Goal: Information Seeking & Learning: Find specific fact

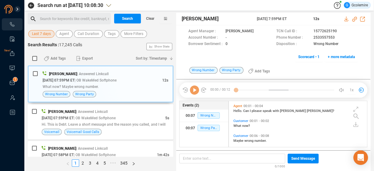
scroll to position [45, 135]
click at [62, 34] on span "Agent" at bounding box center [64, 34] width 10 height 8
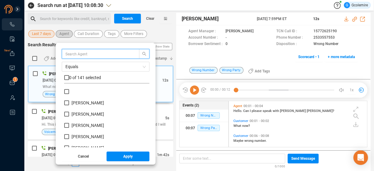
scroll to position [57, 82]
click at [77, 52] on input "text" at bounding box center [97, 54] width 65 height 7
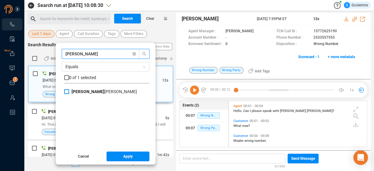
type input "[PERSON_NAME]"
click at [68, 91] on input "[PERSON_NAME]" at bounding box center [66, 91] width 5 height 5
checkbox input "true"
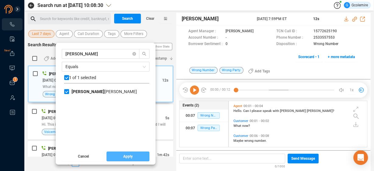
click at [129, 157] on span "Apply" at bounding box center [127, 157] width 9 height 10
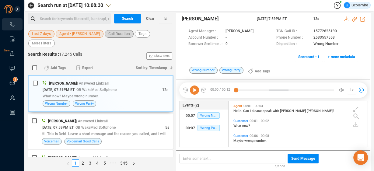
click at [111, 34] on span "Call Duration" at bounding box center [119, 34] width 22 height 8
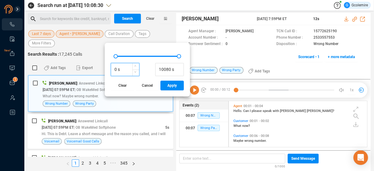
drag, startPoint x: 114, startPoint y: 69, endPoint x: 108, endPoint y: 69, distance: 6.5
click at [111, 69] on input "0 s" at bounding box center [125, 69] width 28 height 9
type input "6 s"
type input "10080 s"
click at [112, 69] on input "6 s" at bounding box center [125, 69] width 28 height 9
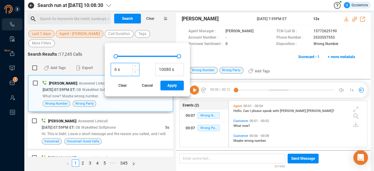
click at [113, 69] on input "6 s" at bounding box center [125, 69] width 28 height 9
type input "60 s"
click at [167, 87] on span "Apply" at bounding box center [171, 86] width 9 height 10
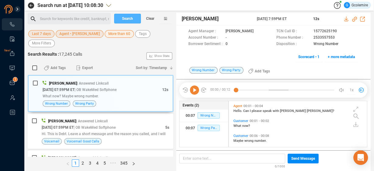
click at [125, 19] on span "Search" at bounding box center [127, 19] width 11 height 10
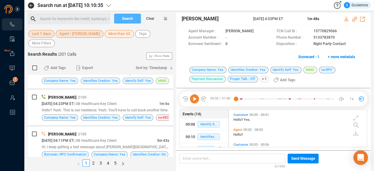
scroll to position [146, 0]
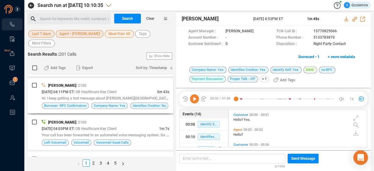
click at [111, 96] on span "Hi. I keep getting a text message about [PERSON_NAME][GEOGRAPHIC_DATA], like, I…" at bounding box center [132, 98] width 180 height 5
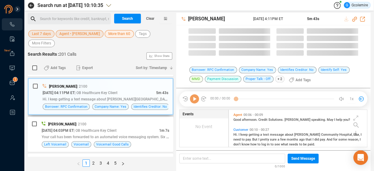
scroll to position [37, 135]
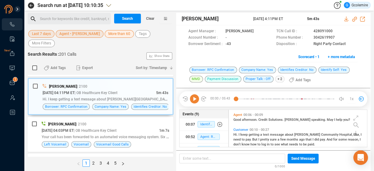
click at [195, 97] on icon at bounding box center [194, 98] width 9 height 9
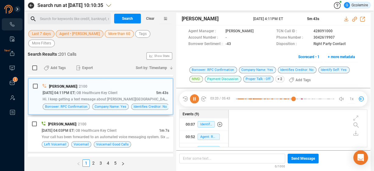
scroll to position [447, 0]
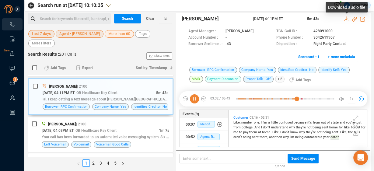
click at [346, 19] on icon at bounding box center [346, 18] width 4 height 5
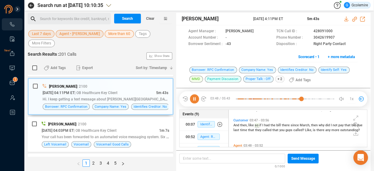
scroll to position [515, 0]
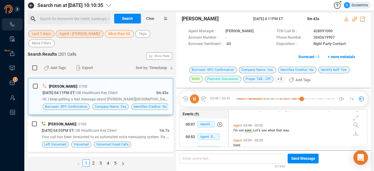
click at [194, 99] on icon at bounding box center [194, 98] width 9 height 9
click at [196, 98] on icon at bounding box center [194, 98] width 9 height 9
drag, startPoint x: 239, startPoint y: 99, endPoint x: 301, endPoint y: 99, distance: 62.4
click at [301, 99] on div at bounding box center [268, 98] width 65 height 9
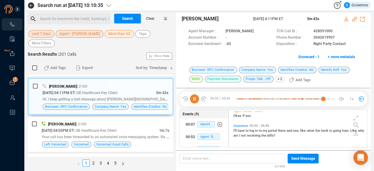
click at [195, 100] on icon at bounding box center [194, 98] width 9 height 9
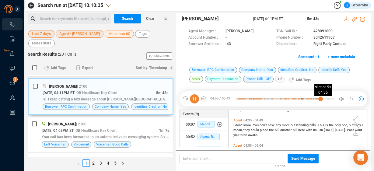
scroll to position [642, 0]
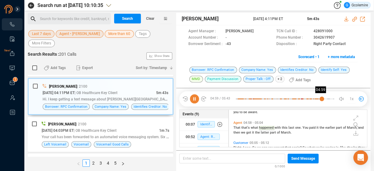
drag, startPoint x: 238, startPoint y: 99, endPoint x: 322, endPoint y: 103, distance: 83.6
click at [322, 103] on div at bounding box center [285, 98] width 98 height 9
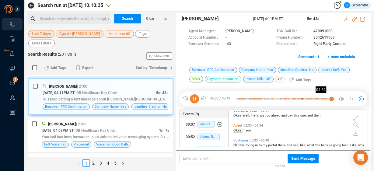
scroll to position [739, 0]
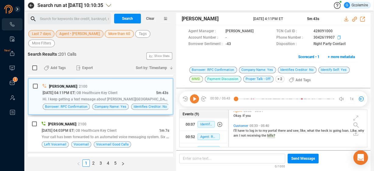
click at [339, 37] on icon at bounding box center [340, 38] width 5 height 5
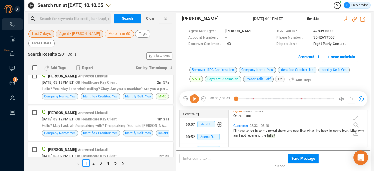
scroll to position [290, 0]
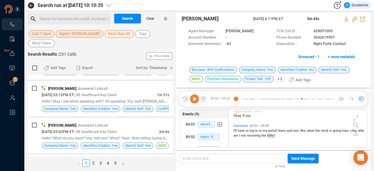
click at [123, 164] on icon "right" at bounding box center [123, 163] width 2 height 3
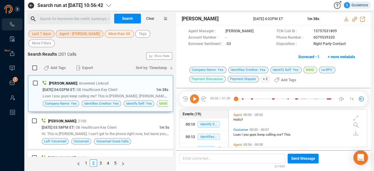
scroll to position [24, 0]
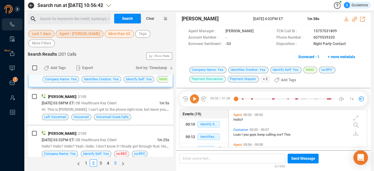
click at [114, 163] on link "5" at bounding box center [115, 163] width 7 height 7
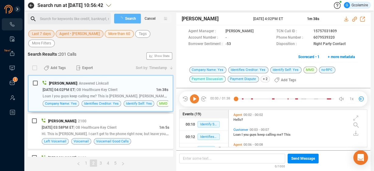
checkbox input "true"
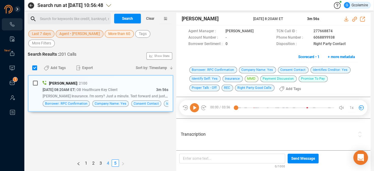
click at [107, 163] on link "4" at bounding box center [108, 163] width 7 height 7
checkbox input "false"
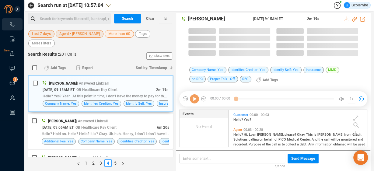
scroll to position [37, 135]
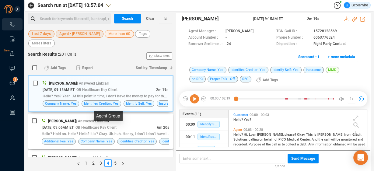
click at [117, 126] on span "| OB Healthcare Key Client" at bounding box center [95, 127] width 43 height 4
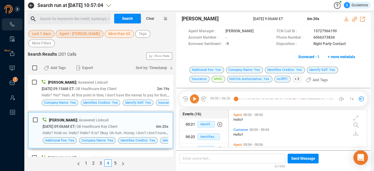
click at [194, 97] on icon at bounding box center [194, 98] width 9 height 9
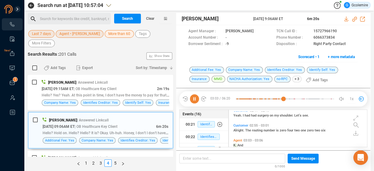
scroll to position [618, 0]
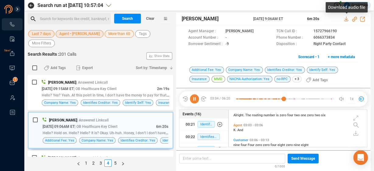
click at [345, 19] on icon at bounding box center [346, 18] width 5 height 5
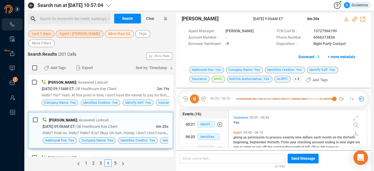
scroll to position [1118, 0]
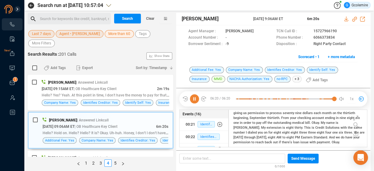
click at [66, 33] on span "Agent • [PERSON_NAME]" at bounding box center [79, 34] width 40 height 8
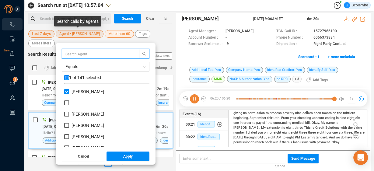
scroll to position [57, 82]
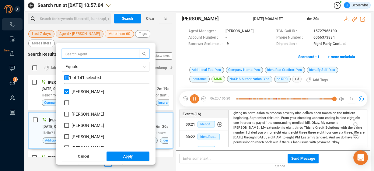
click at [67, 91] on input "[PERSON_NAME]" at bounding box center [66, 91] width 5 height 5
checkbox input "false"
click at [80, 53] on input "text" at bounding box center [97, 54] width 65 height 7
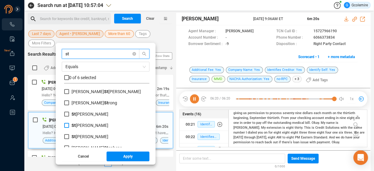
type input "st"
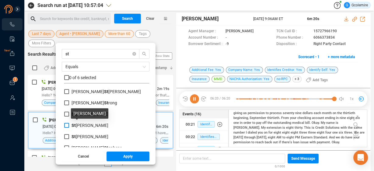
click at [75, 124] on span "St [PERSON_NAME]" at bounding box center [90, 125] width 37 height 5
click at [69, 124] on input "St [PERSON_NAME]" at bounding box center [66, 125] width 5 height 5
checkbox input "true"
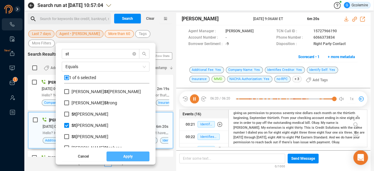
click at [127, 156] on span "Apply" at bounding box center [127, 157] width 9 height 10
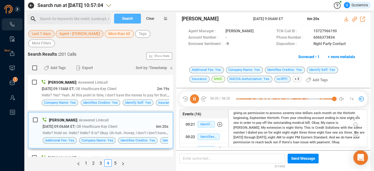
click at [124, 17] on span "Search" at bounding box center [127, 19] width 11 height 10
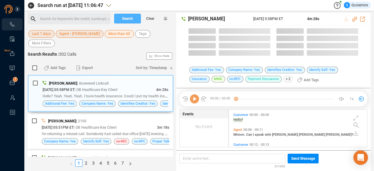
scroll to position [37, 135]
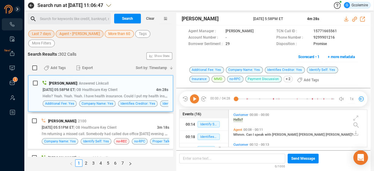
click at [196, 99] on icon at bounding box center [194, 98] width 9 height 9
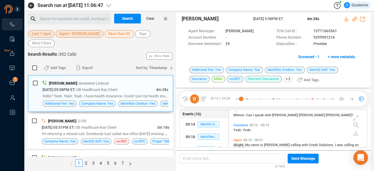
scroll to position [42, 0]
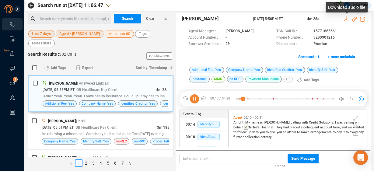
click at [347, 19] on icon at bounding box center [346, 18] width 5 height 5
click at [358, 39] on span at bounding box center [347, 38] width 22 height 6
click at [338, 37] on icon at bounding box center [340, 38] width 5 height 5
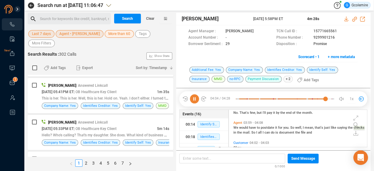
scroll to position [171, 0]
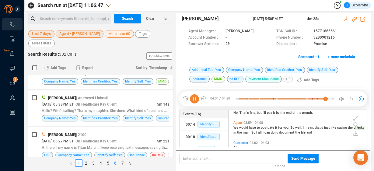
click at [115, 163] on link "6" at bounding box center [115, 163] width 7 height 7
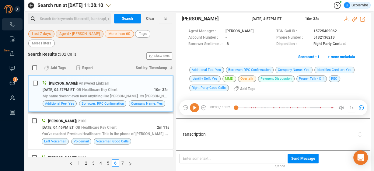
click at [105, 93] on span "My name doesn't even look anything like [PERSON_NAME]. It's [PERSON_NAME], but …" at bounding box center [140, 95] width 194 height 5
click at [194, 109] on icon at bounding box center [194, 107] width 9 height 9
click at [301, 136] on span "Transcription" at bounding box center [268, 134] width 174 height 6
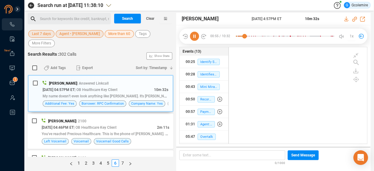
scroll to position [909, 0]
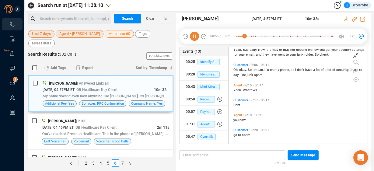
click at [356, 55] on icon at bounding box center [356, 55] width 5 height 5
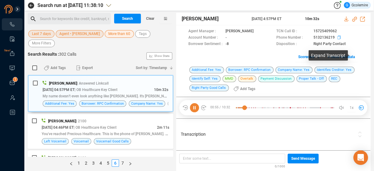
click at [339, 37] on icon at bounding box center [340, 38] width 5 height 5
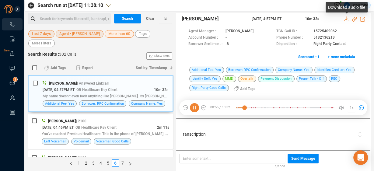
click at [345, 20] on icon at bounding box center [346, 18] width 5 height 5
